Goal: Information Seeking & Learning: Learn about a topic

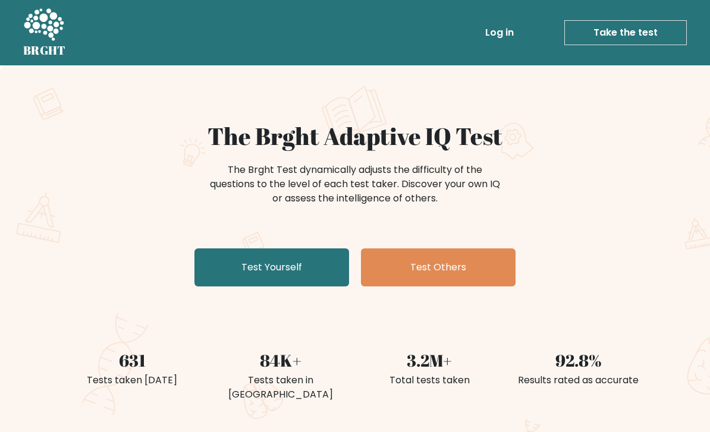
click at [518, 21] on link "Log in" at bounding box center [499, 33] width 38 height 24
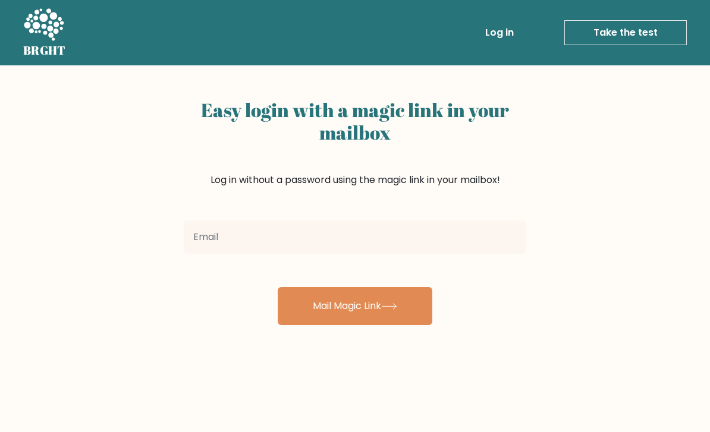
click at [502, 29] on link "Log in" at bounding box center [499, 33] width 38 height 24
click at [379, 239] on input "email" at bounding box center [355, 236] width 342 height 33
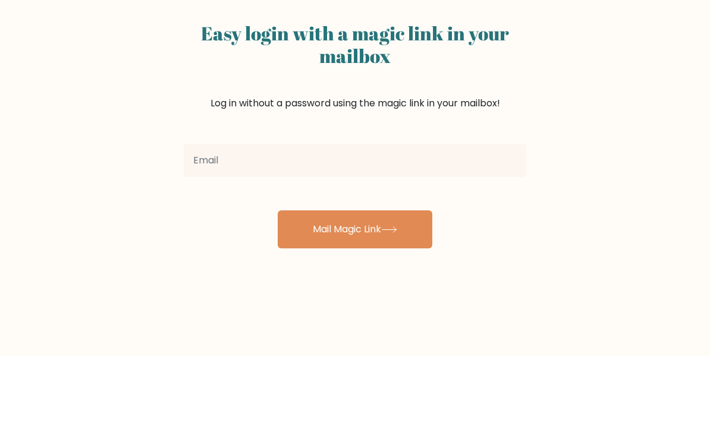
scroll to position [76, 0]
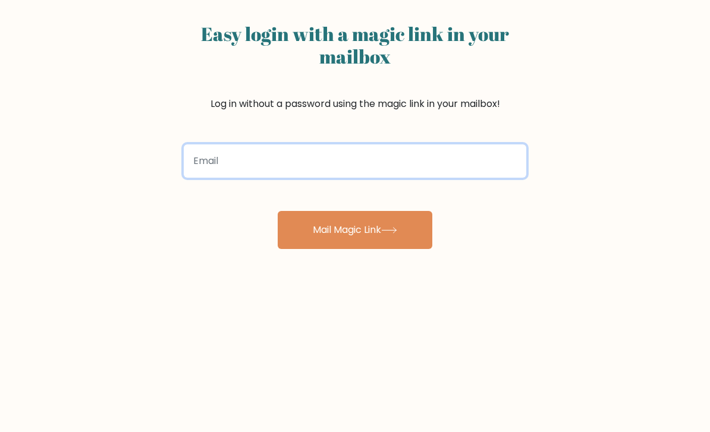
type input "jamescharlie42069@gmail.com"
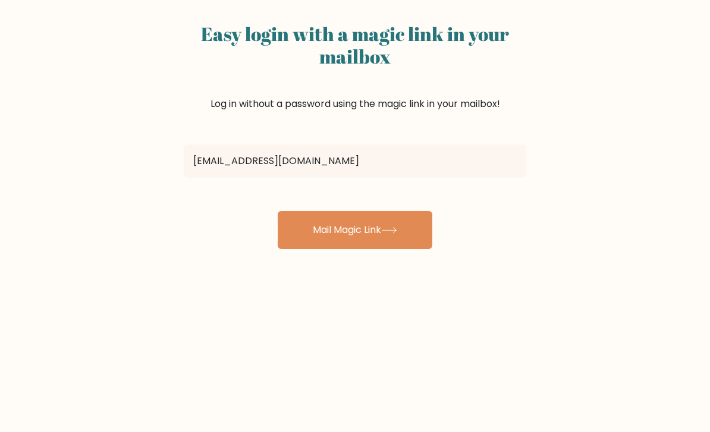
scroll to position [77, 0]
click at [408, 226] on button "Mail Magic Link" at bounding box center [355, 229] width 155 height 38
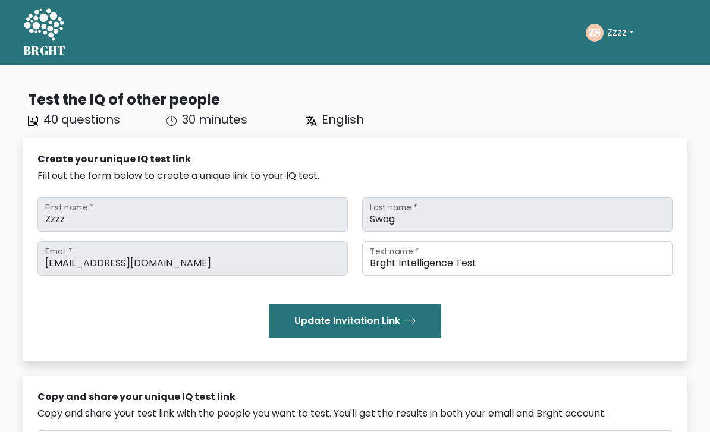
click at [625, 33] on button "Zzzz" at bounding box center [620, 32] width 34 height 15
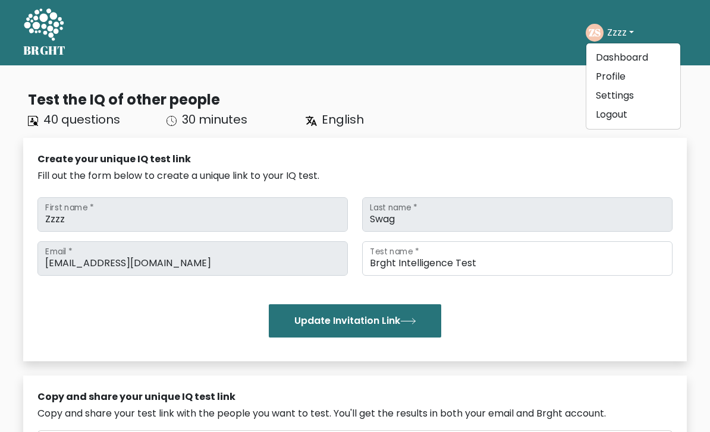
click at [623, 117] on link "Logout" at bounding box center [633, 114] width 94 height 19
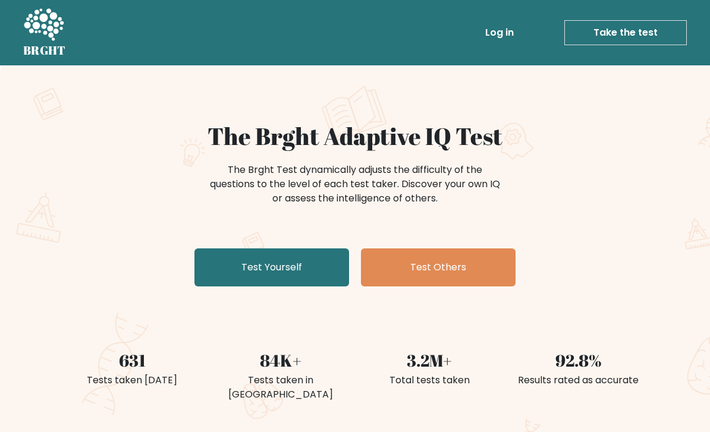
click at [507, 33] on link "Log in" at bounding box center [499, 33] width 38 height 24
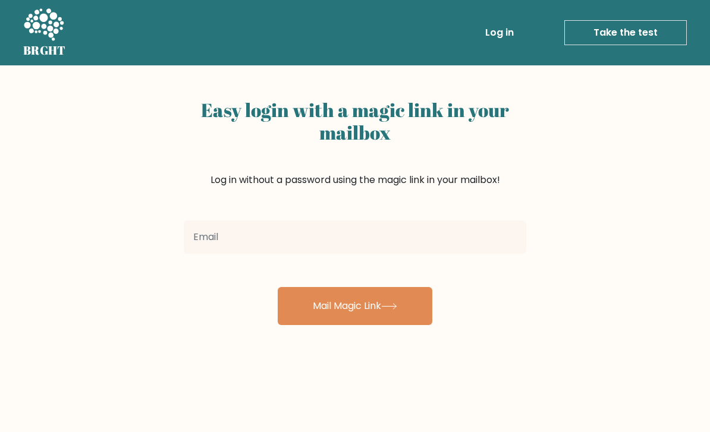
click at [349, 253] on input "email" at bounding box center [355, 236] width 342 height 33
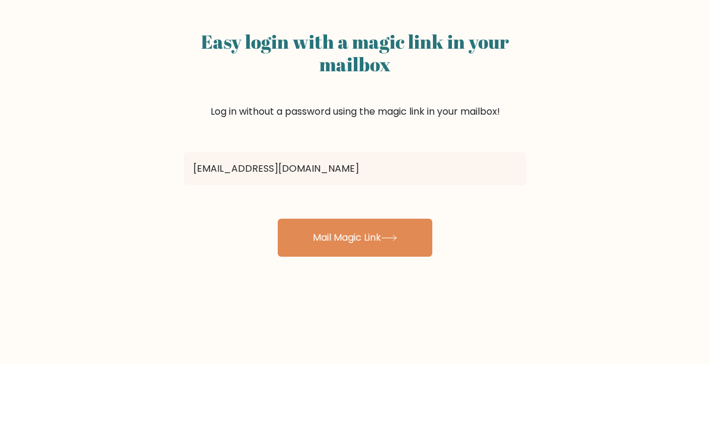
type input "pepperoniokalt1@gmail.com"
click at [355, 287] on button "Mail Magic Link" at bounding box center [355, 306] width 155 height 38
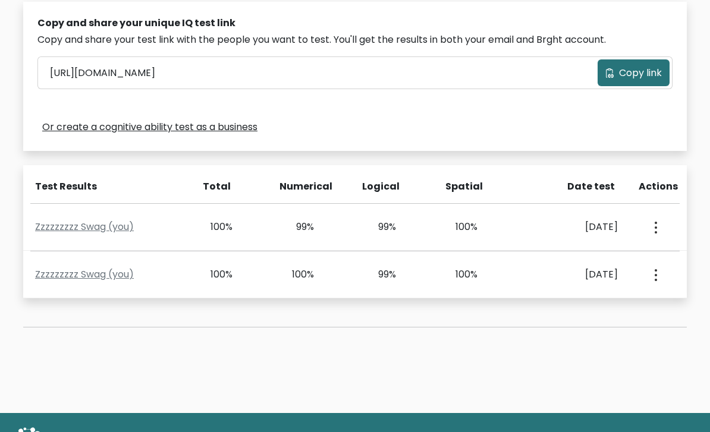
scroll to position [389, 0]
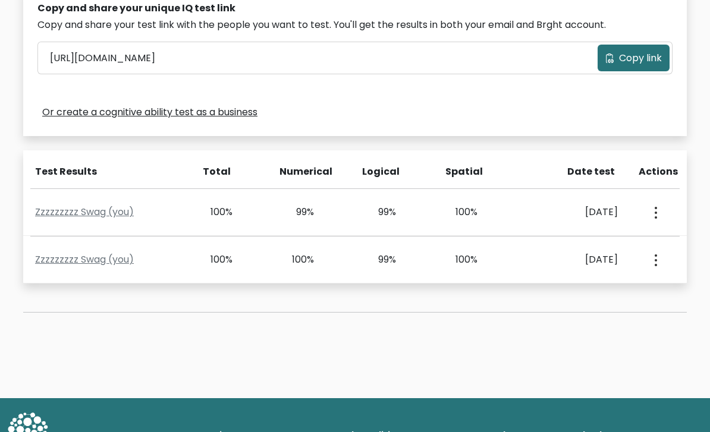
click at [666, 204] on div "View Profile" at bounding box center [654, 212] width 40 height 37
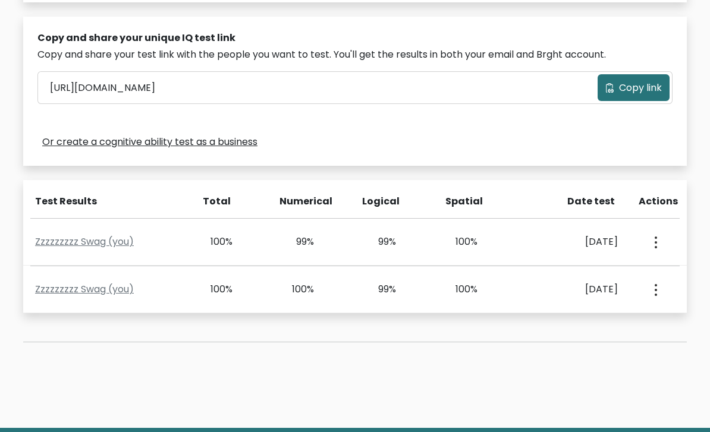
scroll to position [305, 0]
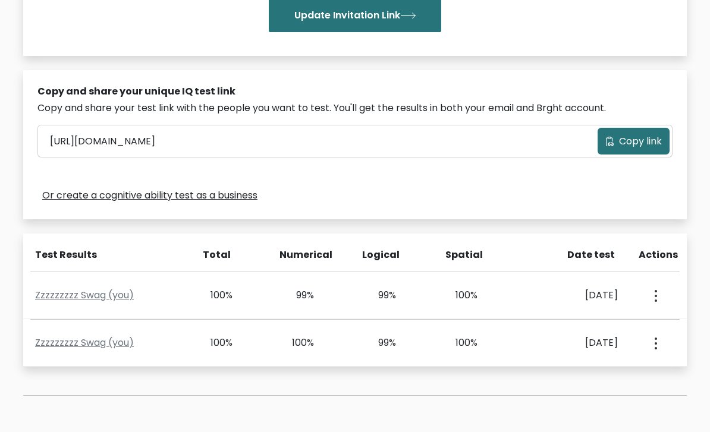
click at [539, 333] on div "Zzzzzzzzz Swag (you) 100% 100% 99% 100% Sept. 26, 2025 View Profile" at bounding box center [354, 343] width 663 height 47
click at [557, 345] on div "Sept. 26, 2025" at bounding box center [571, 343] width 92 height 14
click at [582, 336] on div "Sept. 26, 2025" at bounding box center [571, 343] width 92 height 14
click at [669, 342] on div "View Profile" at bounding box center [654, 342] width 40 height 37
click at [658, 329] on button "button" at bounding box center [655, 342] width 10 height 37
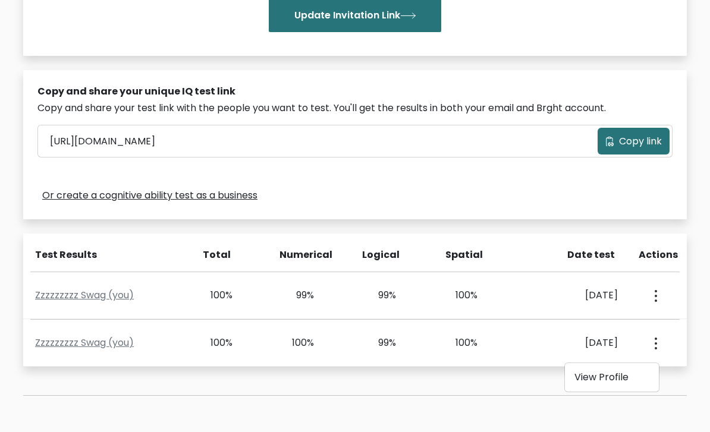
click at [617, 382] on link "View Profile" at bounding box center [612, 377] width 94 height 19
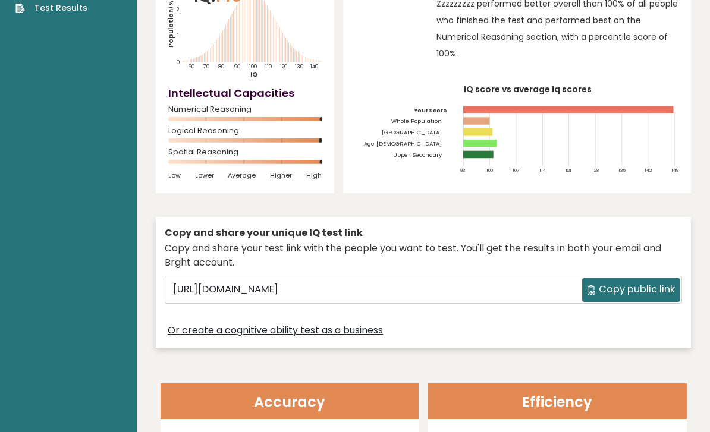
scroll to position [147, 0]
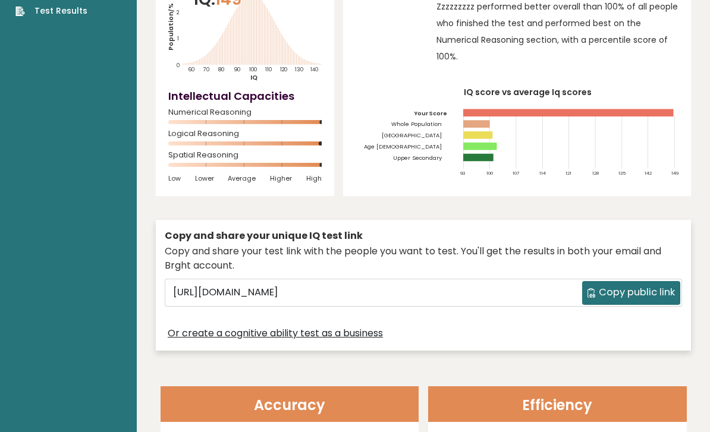
click at [648, 292] on span "Copy public link" at bounding box center [636, 292] width 76 height 14
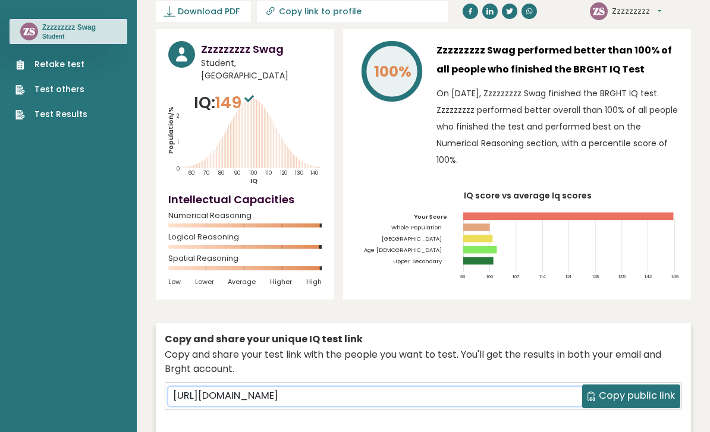
scroll to position [0, 0]
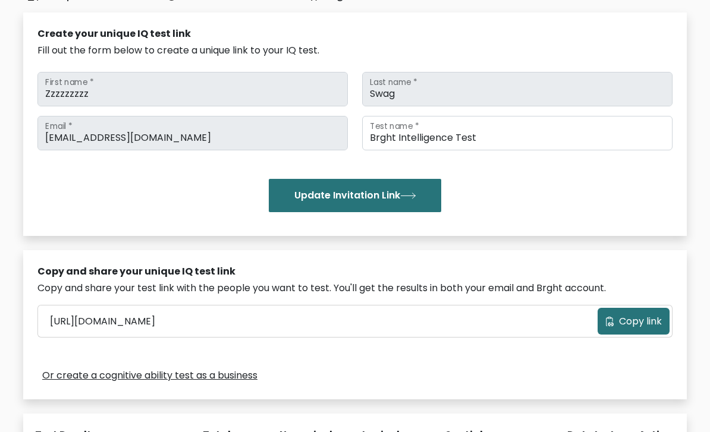
scroll to position [132, 0]
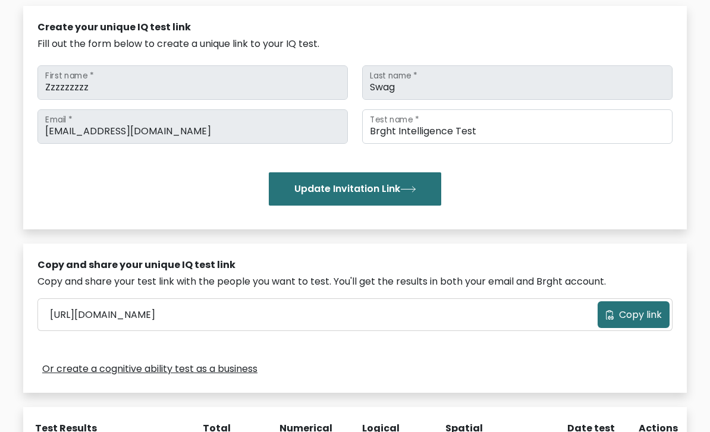
click at [634, 326] on button "Copy link" at bounding box center [633, 314] width 72 height 27
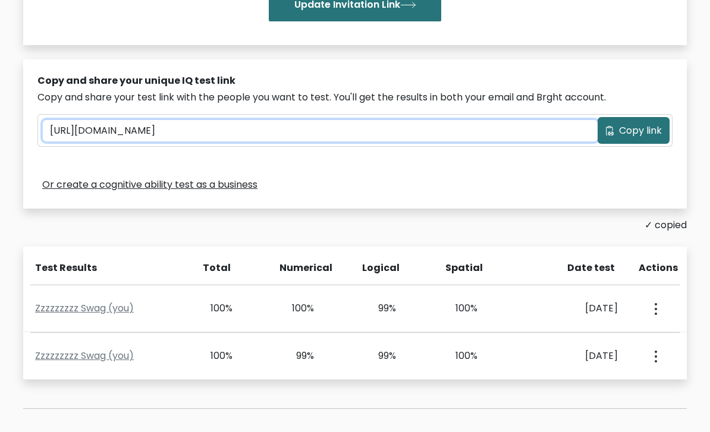
scroll to position [313, 0]
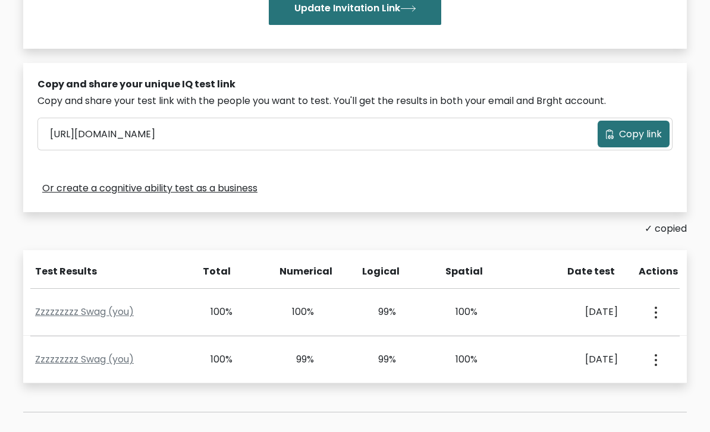
click at [566, 71] on div "Copy and share your unique IQ test link Copy and share your test link with the …" at bounding box center [354, 137] width 663 height 149
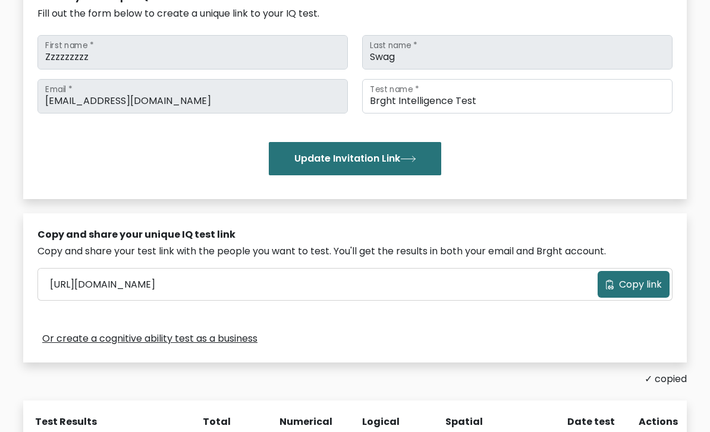
scroll to position [0, 0]
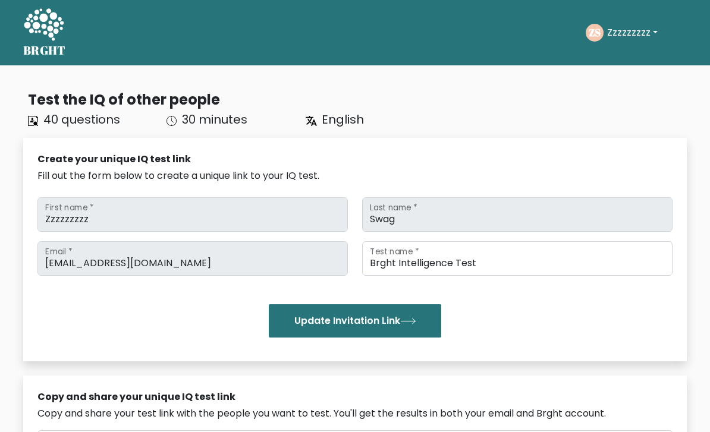
click at [36, 46] on h5 "BRGHT" at bounding box center [44, 50] width 43 height 14
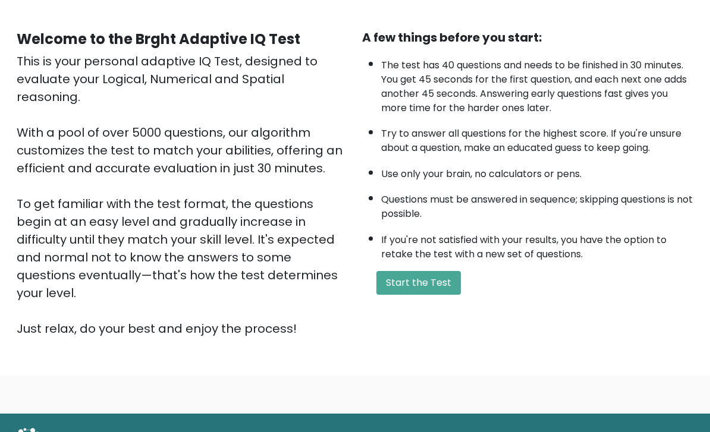
scroll to position [53, 0]
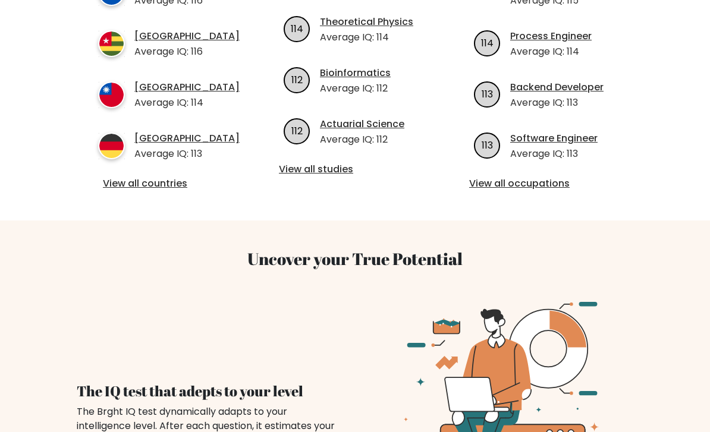
scroll to position [582, 0]
click at [162, 191] on link "View all countries" at bounding box center [165, 183] width 124 height 14
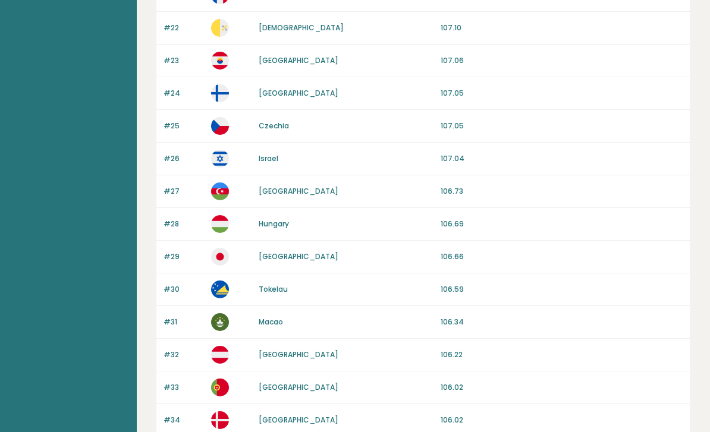
scroll to position [1105, 0]
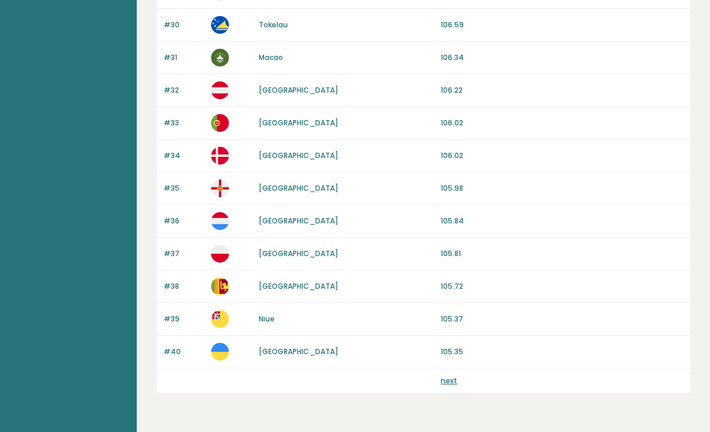
click at [442, 386] on link "next" at bounding box center [448, 381] width 17 height 10
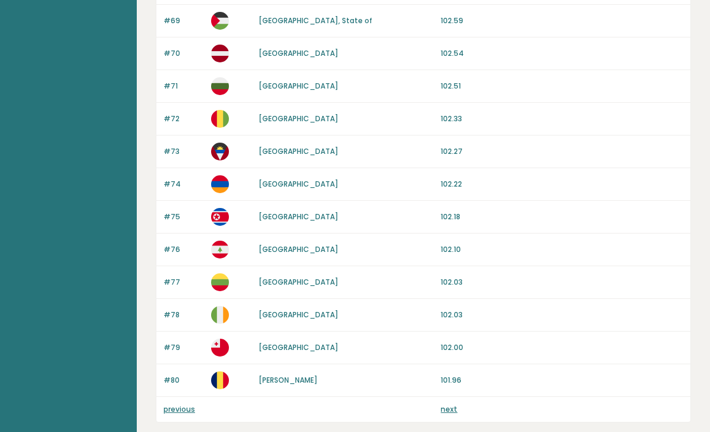
scroll to position [1081, 0]
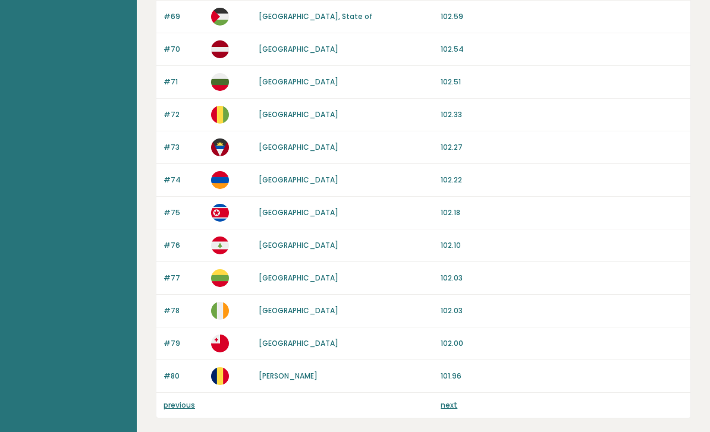
click at [444, 405] on link "next" at bounding box center [448, 405] width 17 height 10
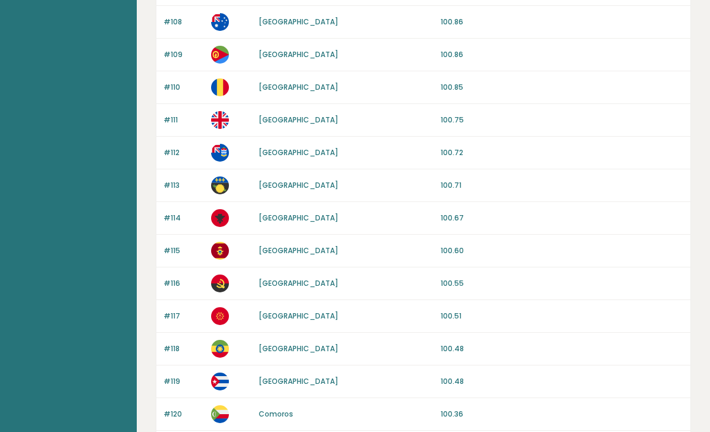
scroll to position [1105, 0]
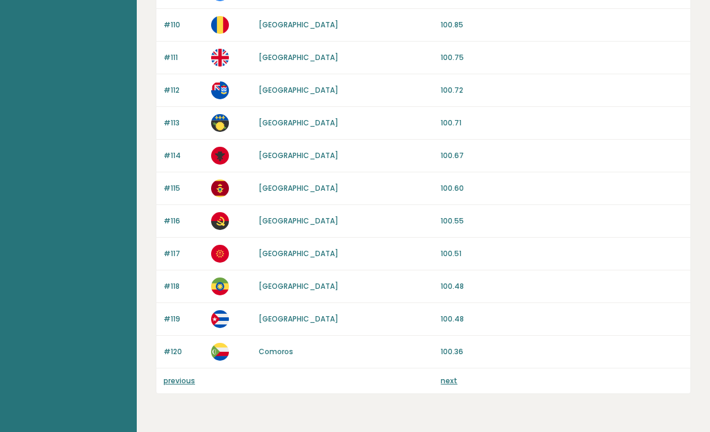
click at [449, 376] on link "next" at bounding box center [448, 381] width 17 height 10
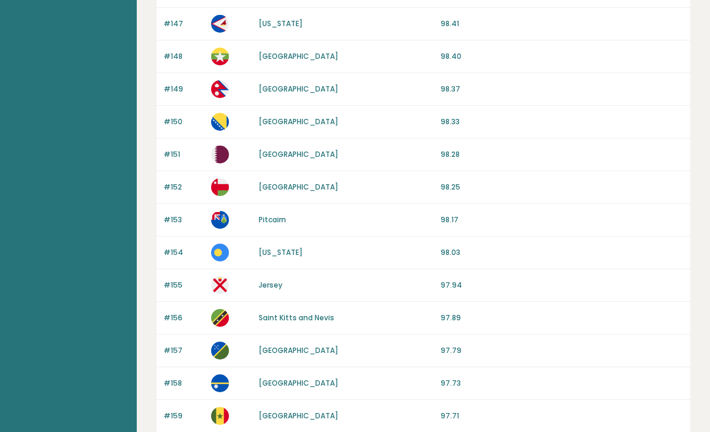
scroll to position [1105, 0]
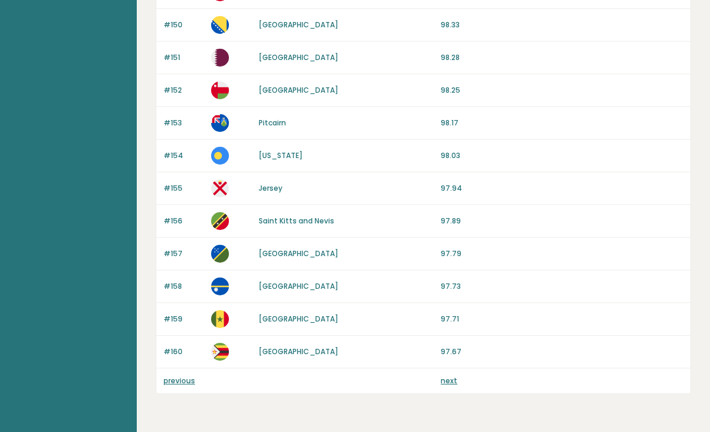
click at [189, 381] on link "previous" at bounding box center [178, 381] width 31 height 10
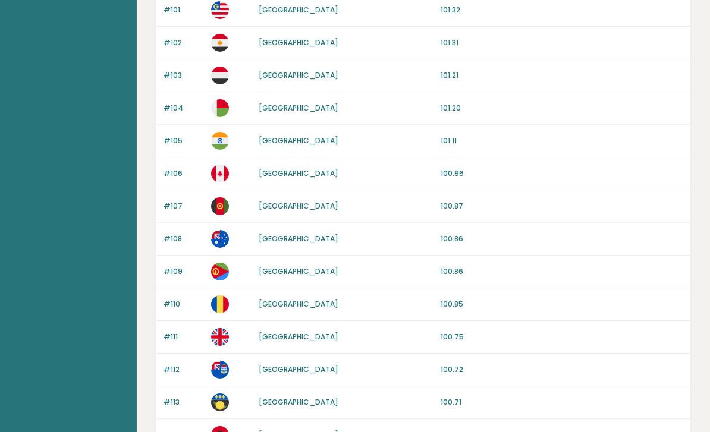
scroll to position [825, 0]
